Goal: Find specific page/section

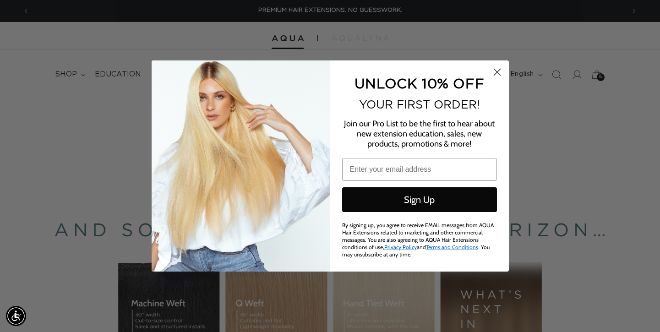
click at [496, 76] on circle "Close dialog" at bounding box center [496, 72] width 15 height 15
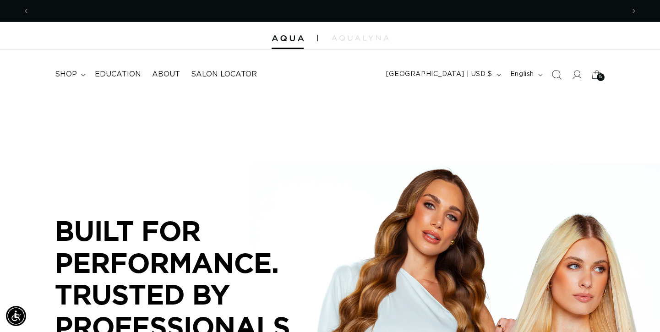
click at [555, 75] on icon "Search" at bounding box center [556, 75] width 10 height 10
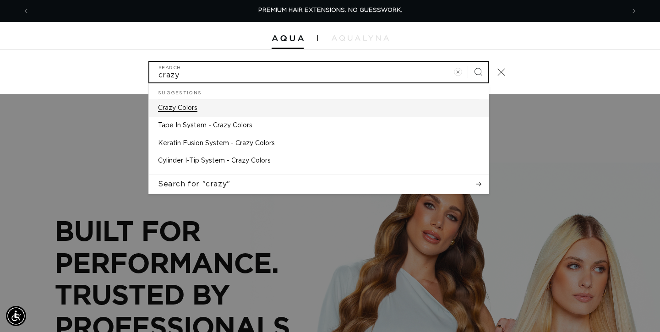
type input "crazy"
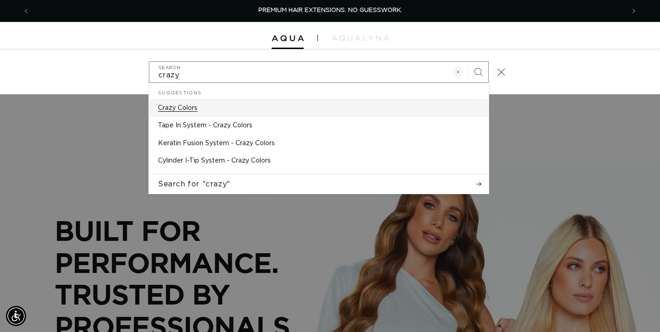
click at [197, 108] on p "Crazy Colors" at bounding box center [177, 108] width 39 height 8
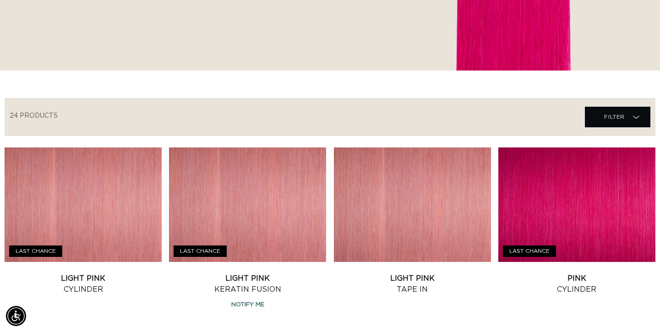
scroll to position [0, 595]
